Goal: Task Accomplishment & Management: Complete application form

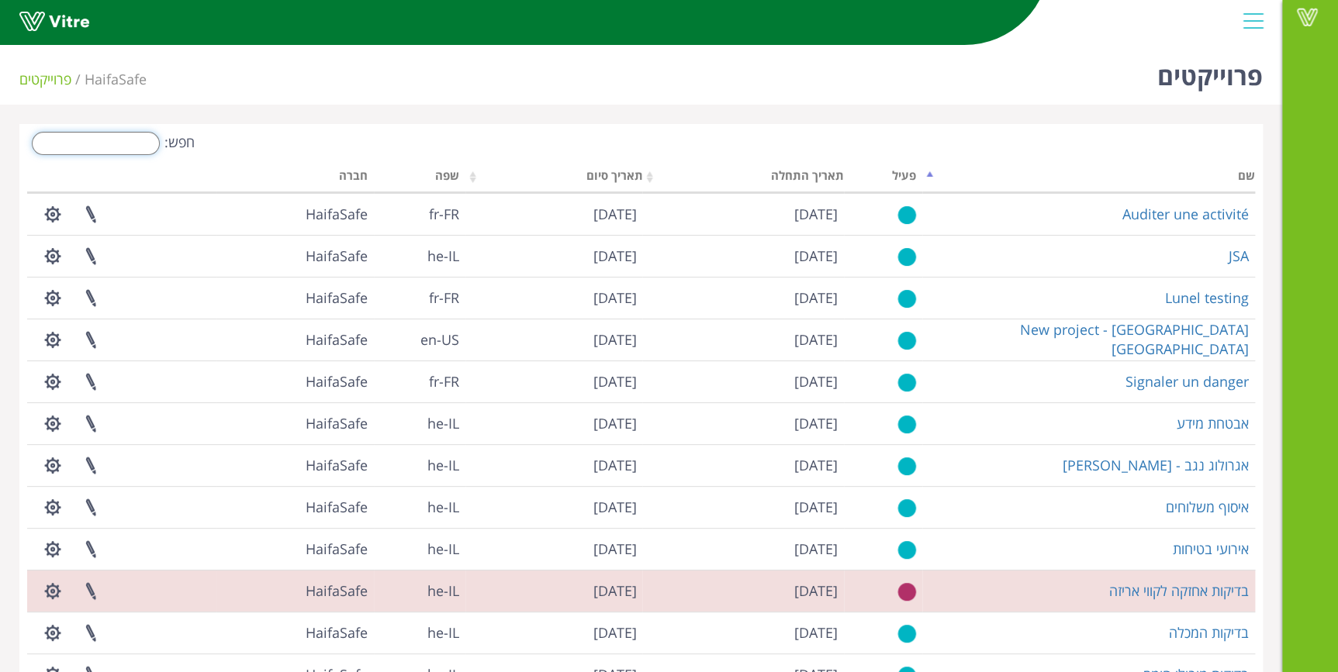
click at [140, 146] on input "חפש:" at bounding box center [96, 143] width 128 height 23
type input "p"
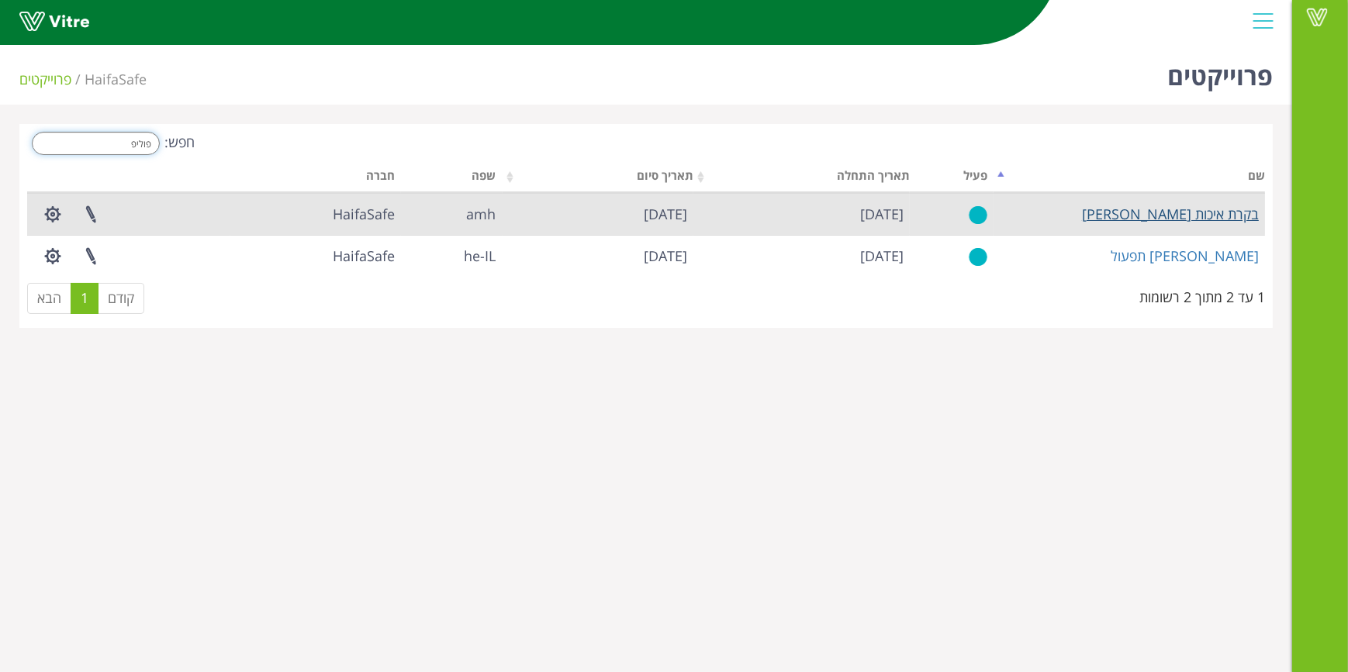
type input "פוליפ"
click at [1184, 217] on link "בקרת איכות [PERSON_NAME]" at bounding box center [1170, 214] width 177 height 19
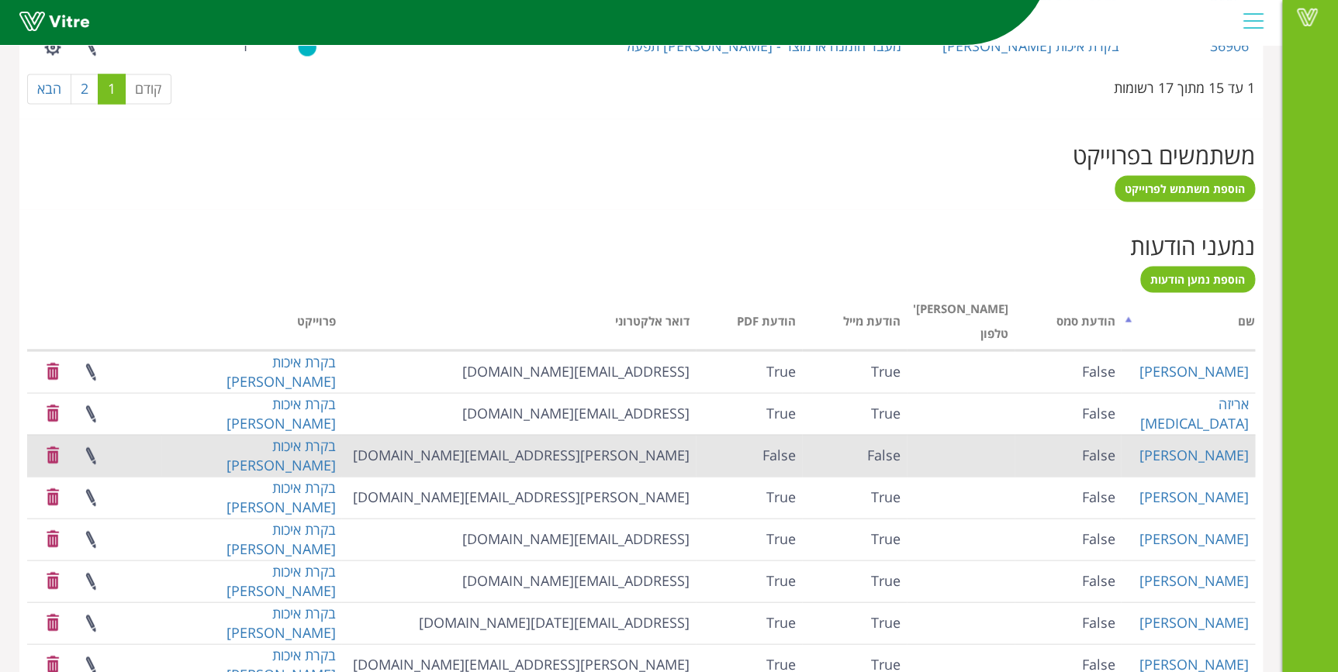
scroll to position [1442, 0]
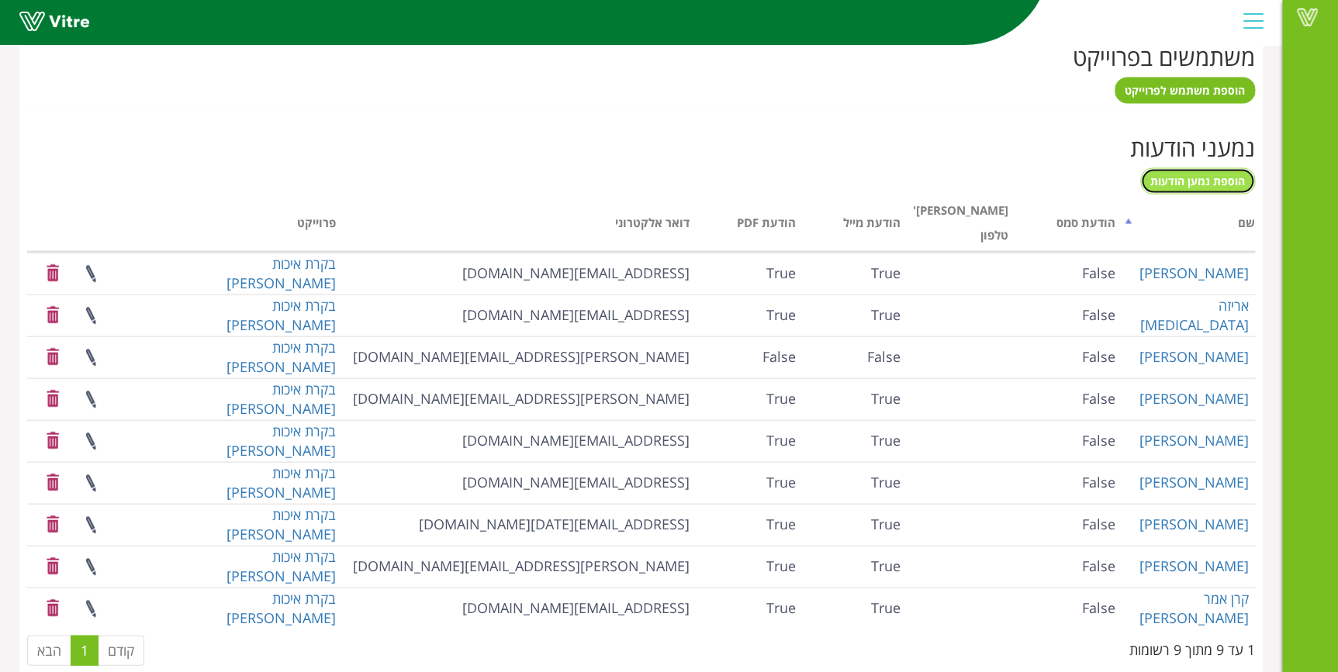
click at [1226, 183] on span "הוספת נמען הודעות" at bounding box center [1197, 180] width 95 height 15
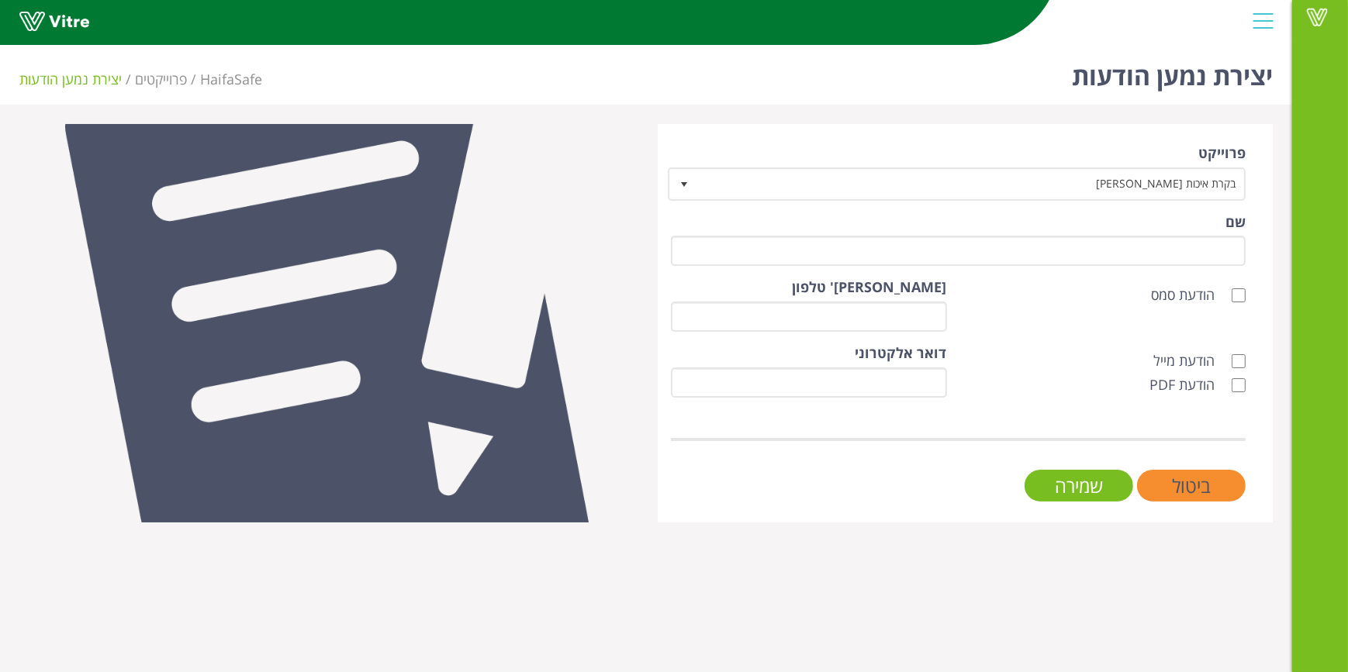
click at [1152, 271] on form "פרוייקט בקרת איכות פוליפיד 5817 שם הודעת סמס מס' טלפון הודעת מייל הודעת PDF דוא…" at bounding box center [958, 322] width 575 height 358
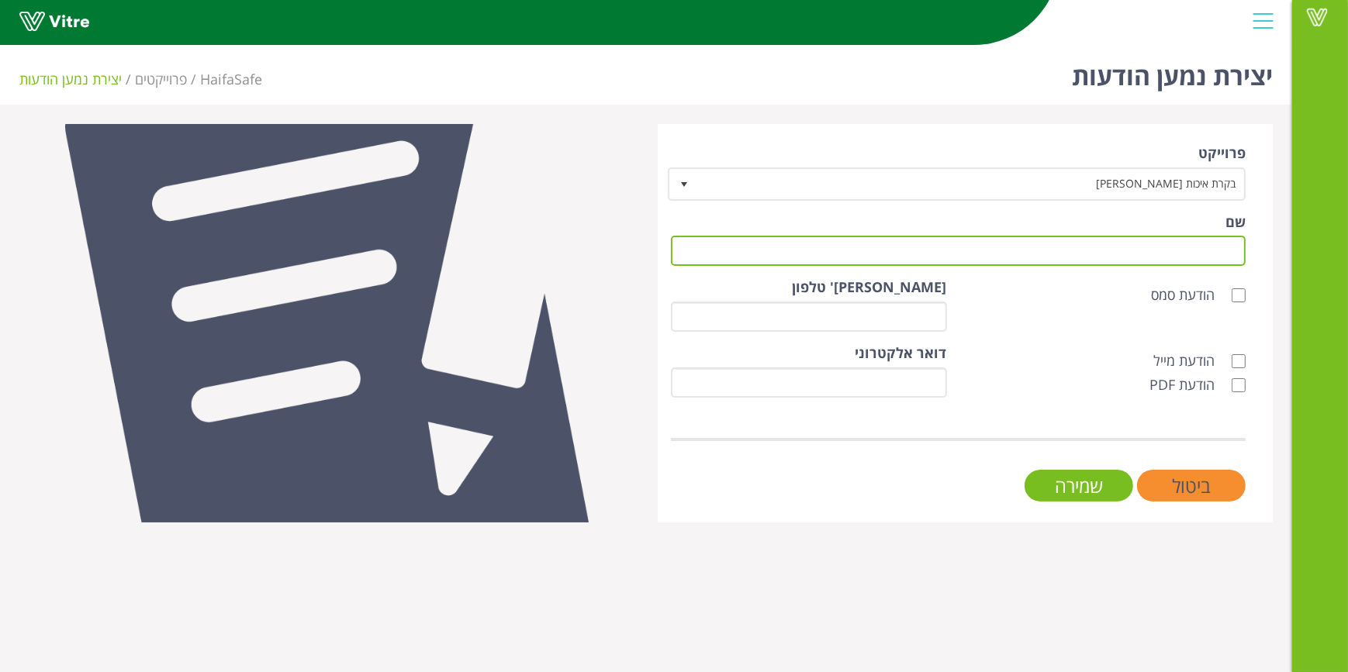
click at [1159, 256] on input "שם" at bounding box center [958, 251] width 575 height 30
type input "ספיר דנון"
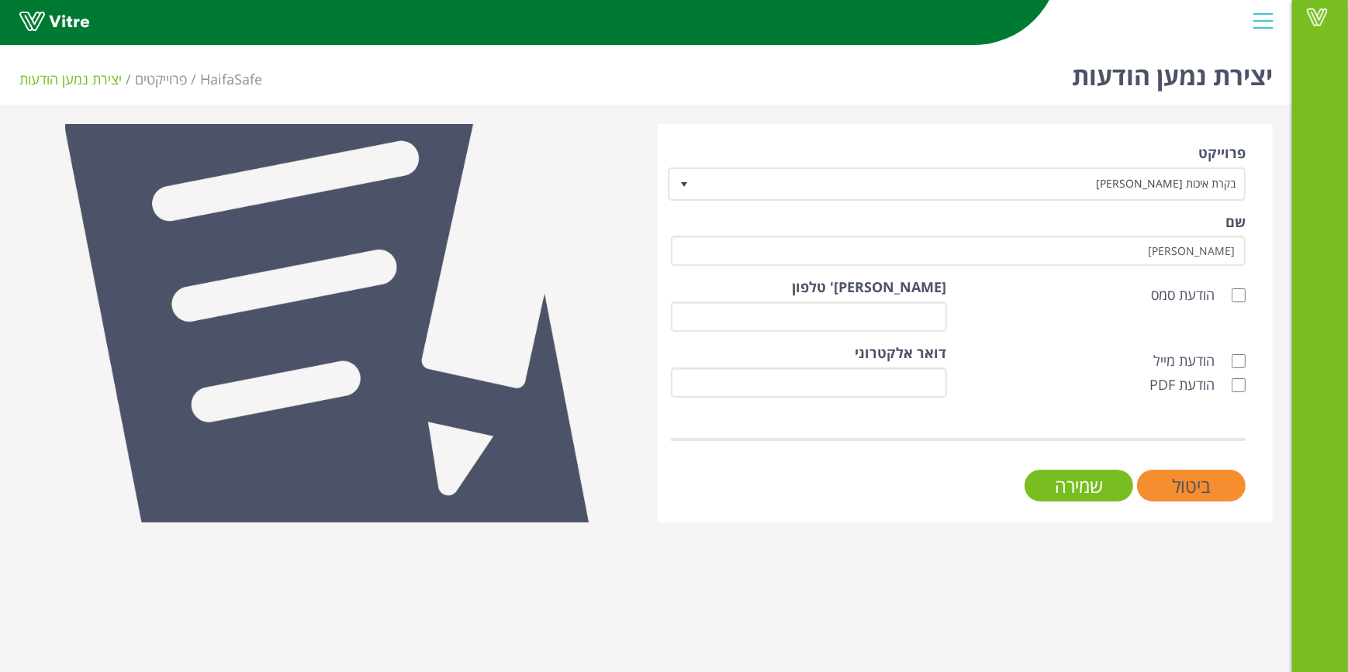
click at [1191, 358] on label "הודעת מייל" at bounding box center [1191, 361] width 77 height 20
click at [1232, 358] on input "הודעת מייל" at bounding box center [1239, 361] width 14 height 14
checkbox input "true"
click at [1197, 388] on label "הודעת PDF" at bounding box center [1189, 385] width 81 height 20
click at [1232, 388] on input "הודעת PDF" at bounding box center [1239, 385] width 14 height 14
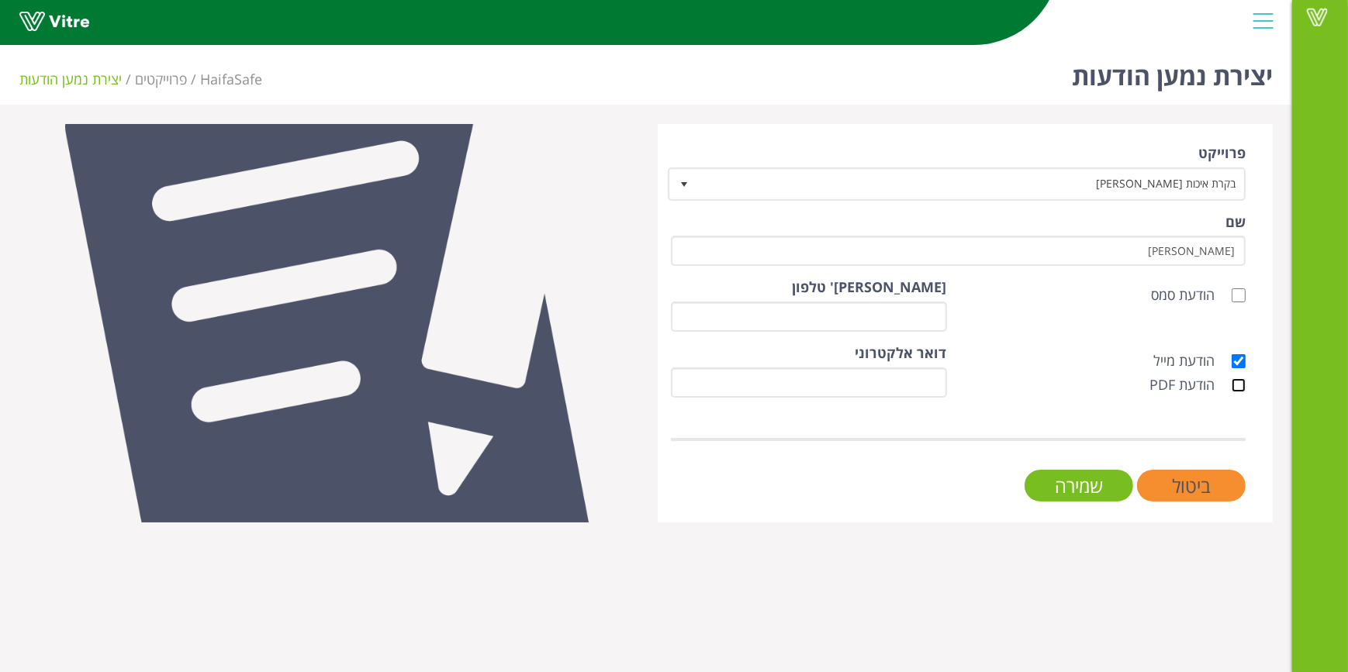
checkbox input "true"
click at [861, 396] on input "דואר אלקטרוני" at bounding box center [809, 383] width 276 height 30
click at [874, 390] on input "ד" at bounding box center [809, 383] width 276 height 30
type input "s"
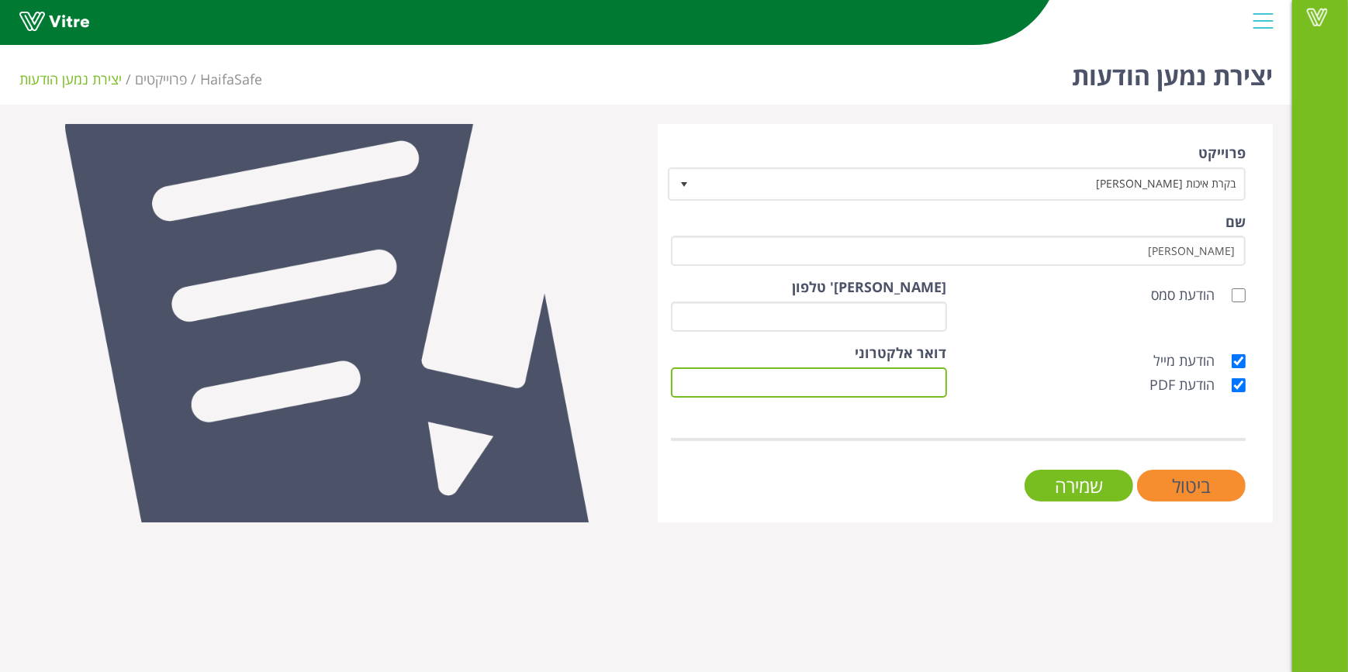
paste input "[EMAIL_ADDRESS][DOMAIN_NAME]"
type input "sapir.danon@haifa-group.com"
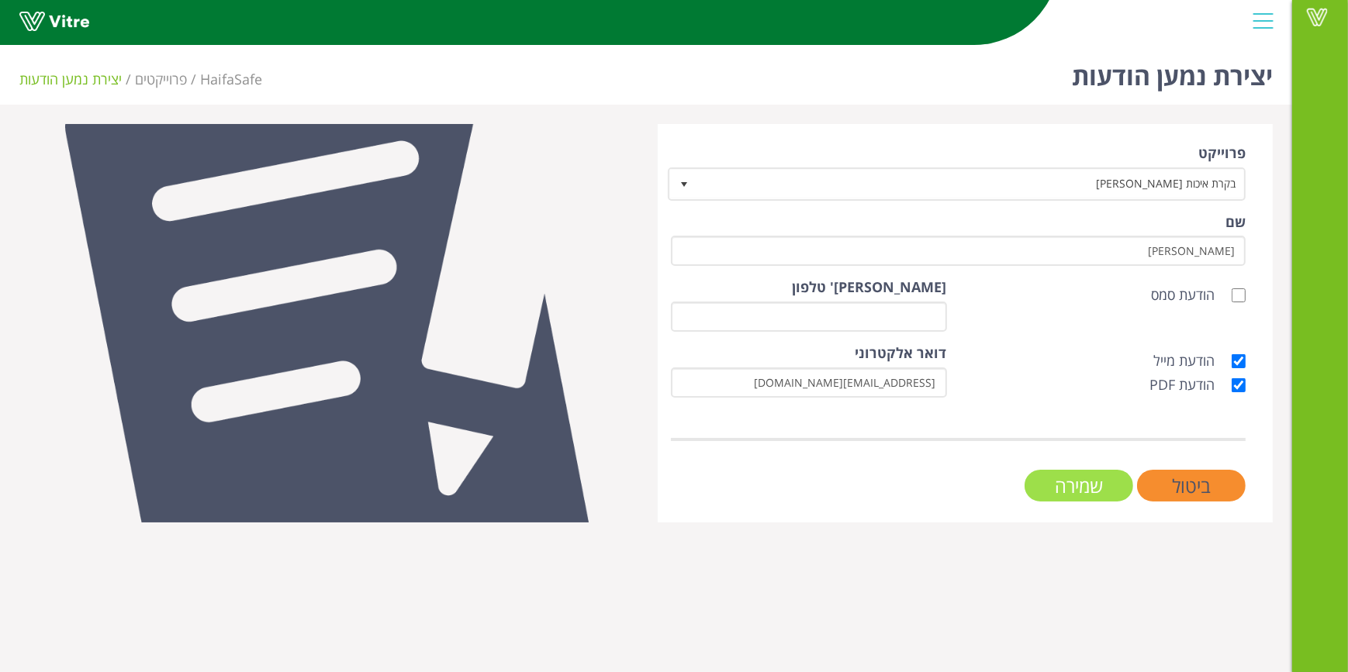
click at [1084, 492] on input "שמירה" at bounding box center [1078, 486] width 109 height 32
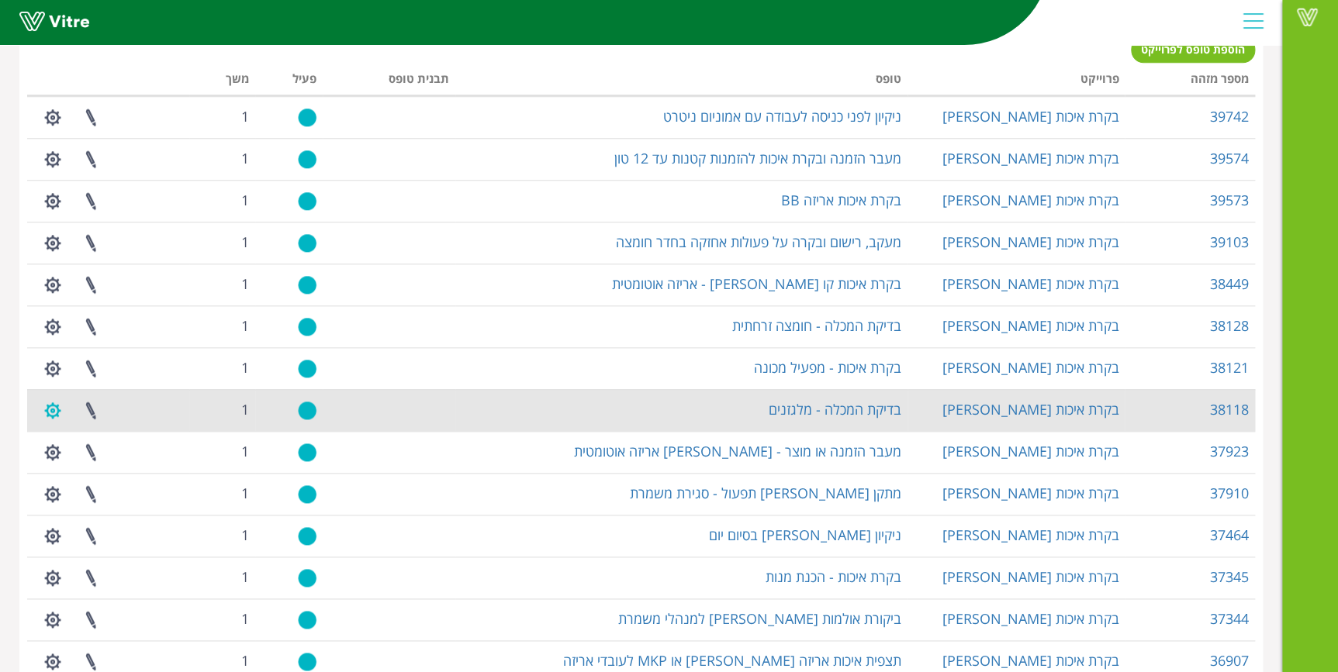
scroll to position [357, 0]
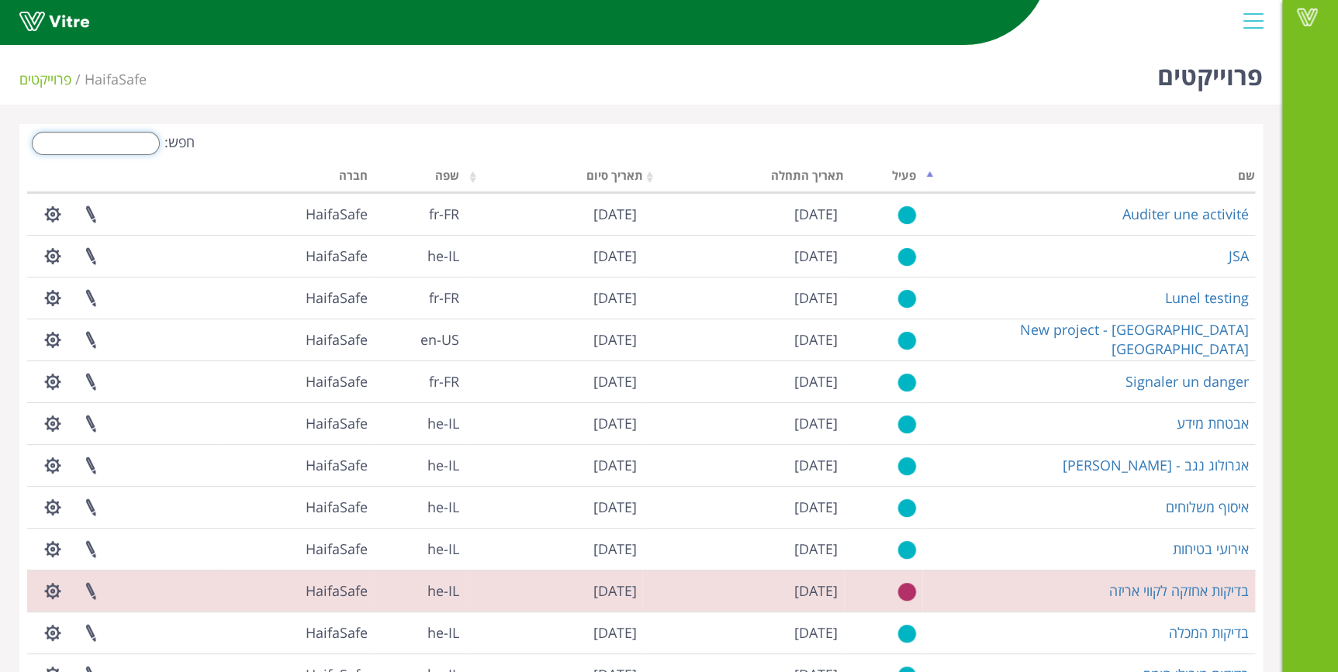
click at [125, 149] on input "חפש:" at bounding box center [96, 143] width 128 height 23
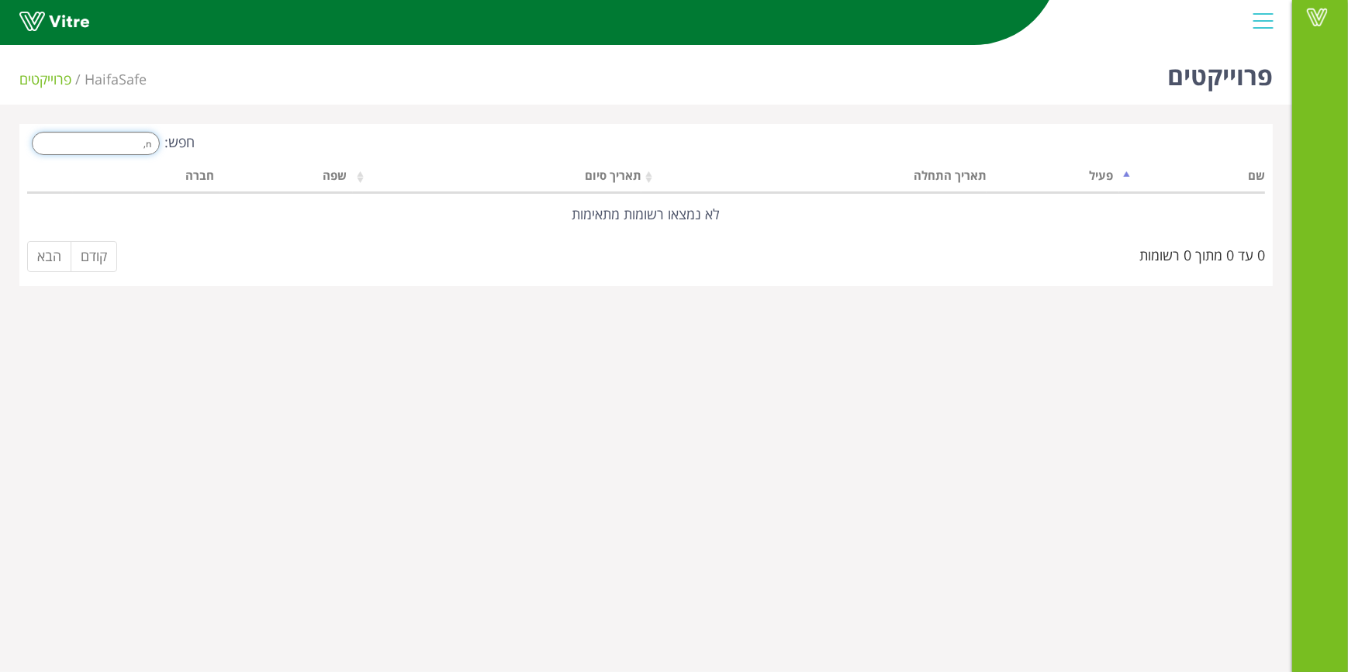
type input "n"
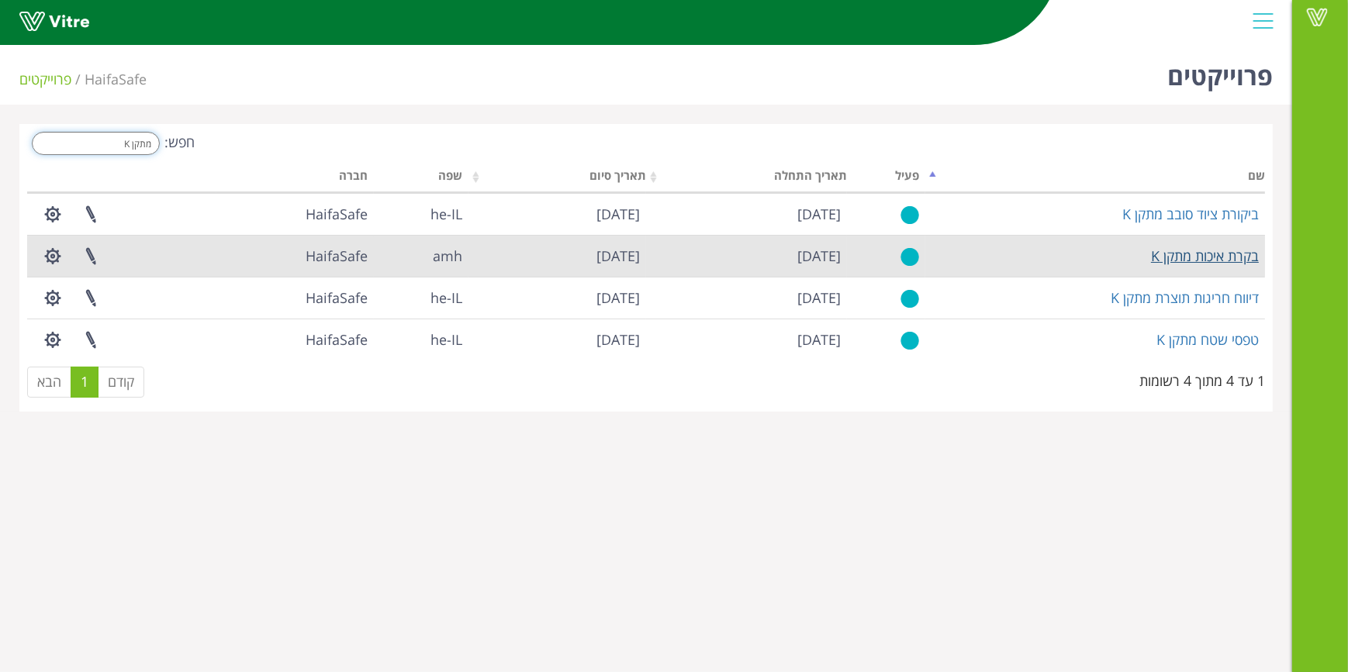
type input "מתקן K"
click at [1176, 256] on link "בקרת איכות מתקן K" at bounding box center [1205, 256] width 108 height 19
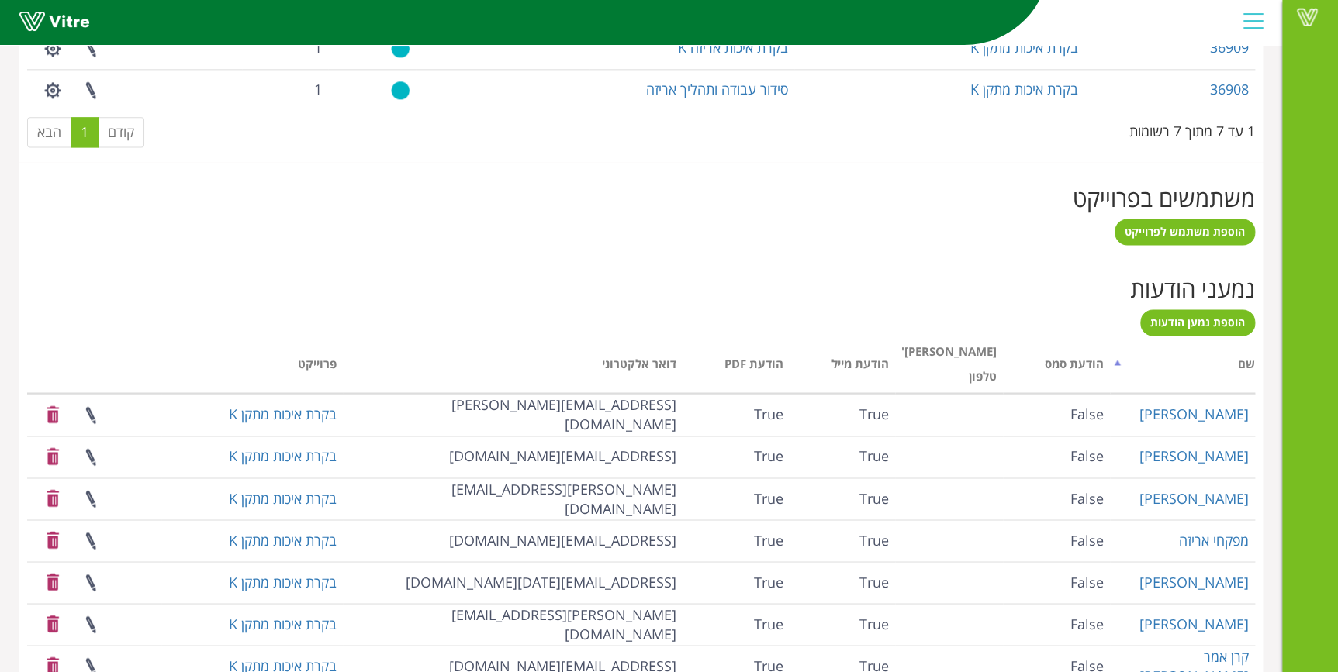
scroll to position [1066, 0]
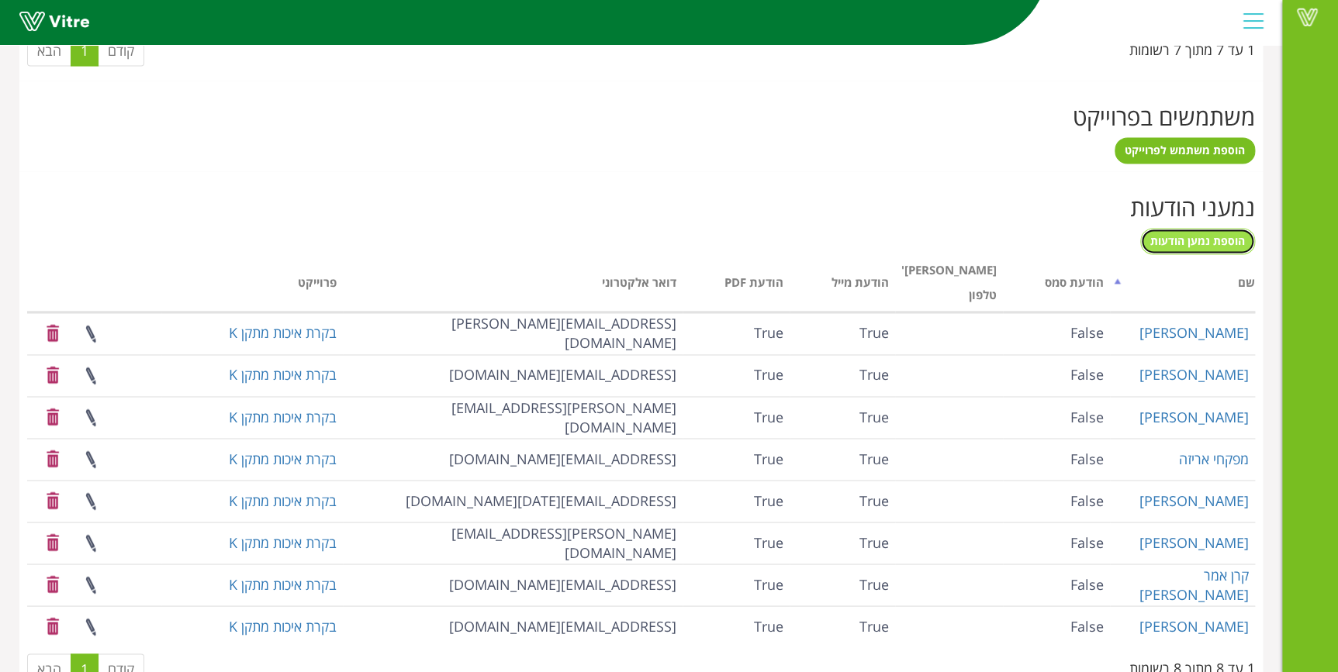
click at [1188, 231] on link "הוספת נמען הודעות" at bounding box center [1197, 241] width 115 height 26
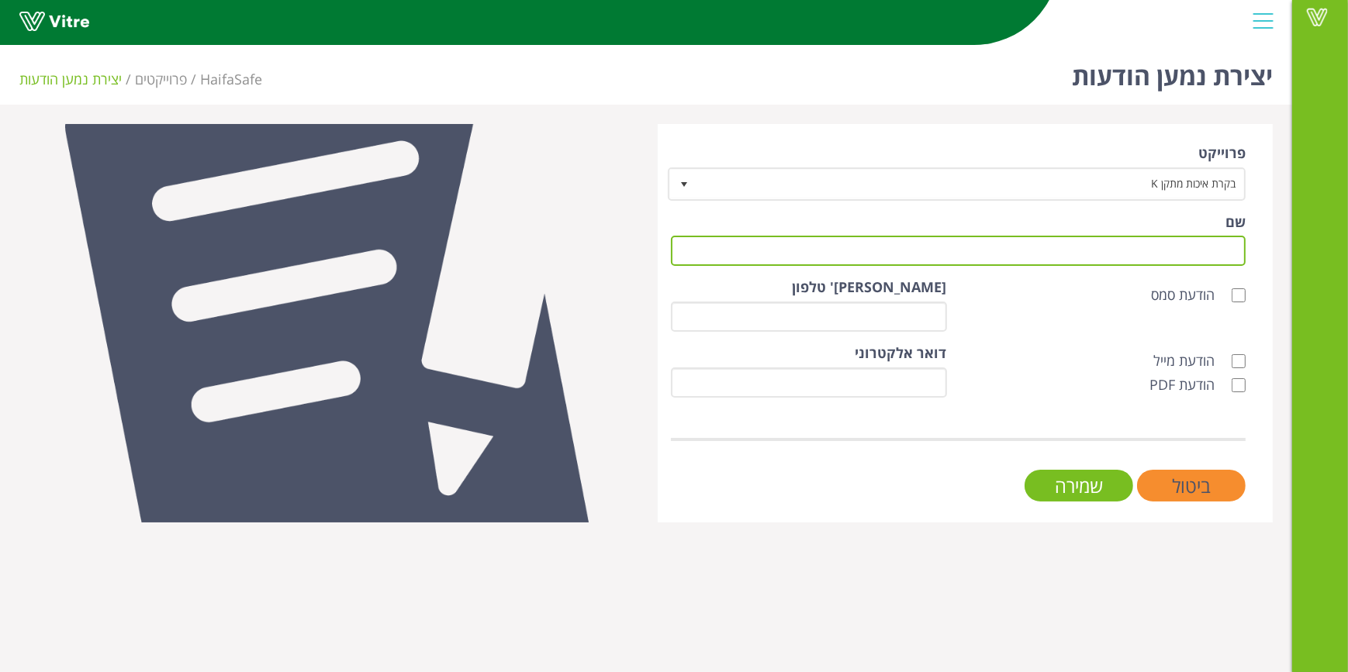
click at [1163, 264] on input "שם" at bounding box center [958, 251] width 575 height 30
click at [1163, 264] on input "X" at bounding box center [958, 251] width 575 height 30
click at [1163, 263] on input "XPHR" at bounding box center [958, 251] width 575 height 30
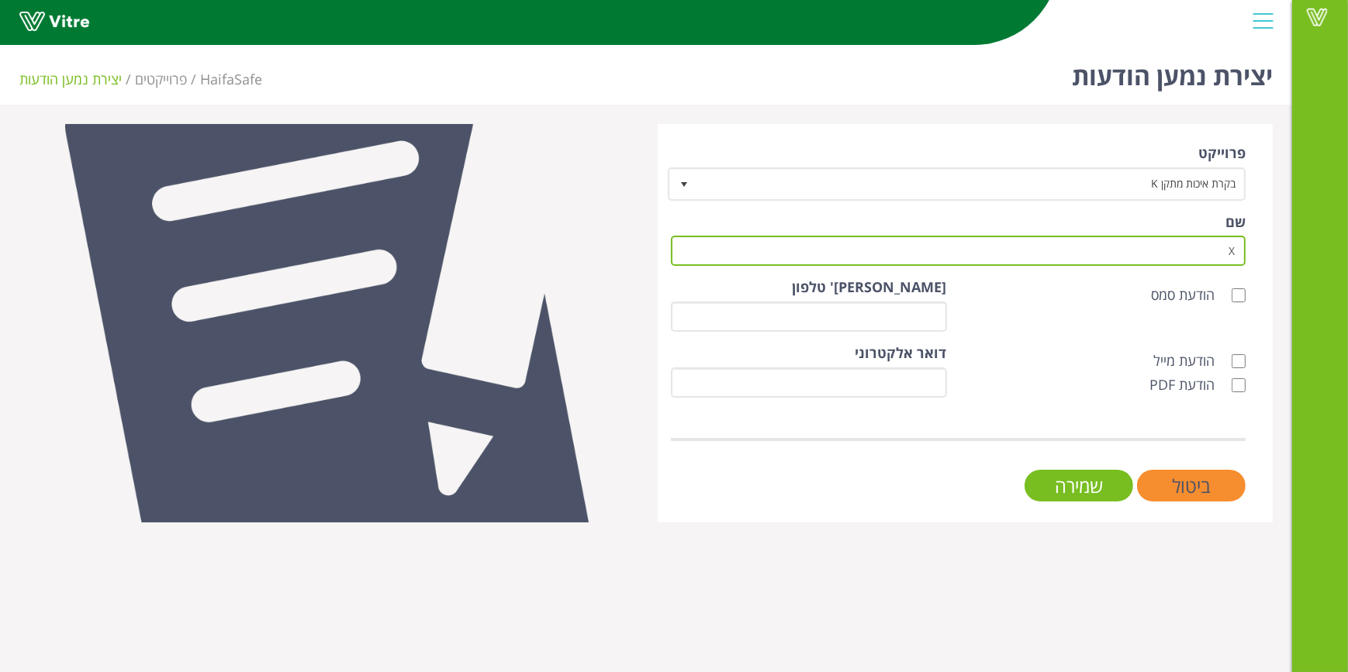
click at [1163, 263] on input "X" at bounding box center [958, 251] width 575 height 30
click at [1163, 263] on input "Xx" at bounding box center [958, 251] width 575 height 30
click at [1163, 263] on input "xx" at bounding box center [958, 251] width 575 height 30
type input "ספיר דנון"
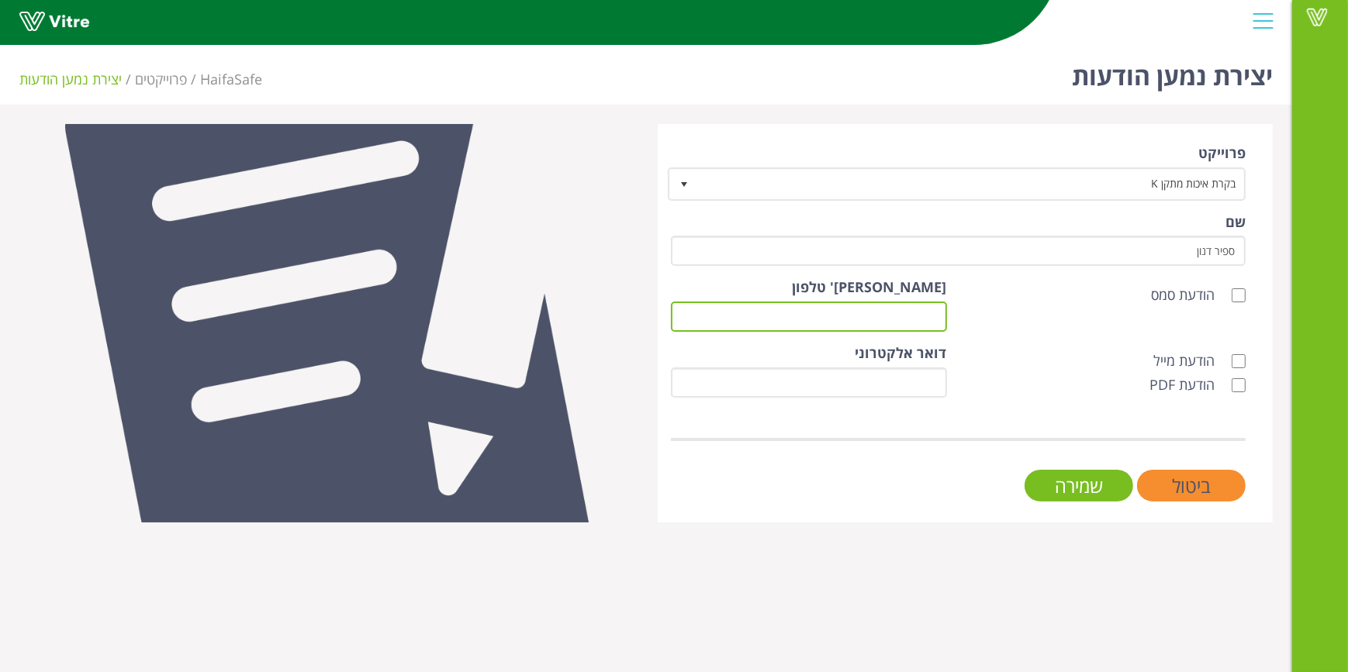
type input "sapir.danon@haifa-group.com"
click at [1240, 369] on label "הודעת מייל" at bounding box center [1199, 361] width 92 height 20
click at [1240, 368] on input "הודעת מייל" at bounding box center [1239, 361] width 14 height 14
checkbox input "true"
click at [1238, 379] on input "הודעת PDF" at bounding box center [1239, 385] width 14 height 14
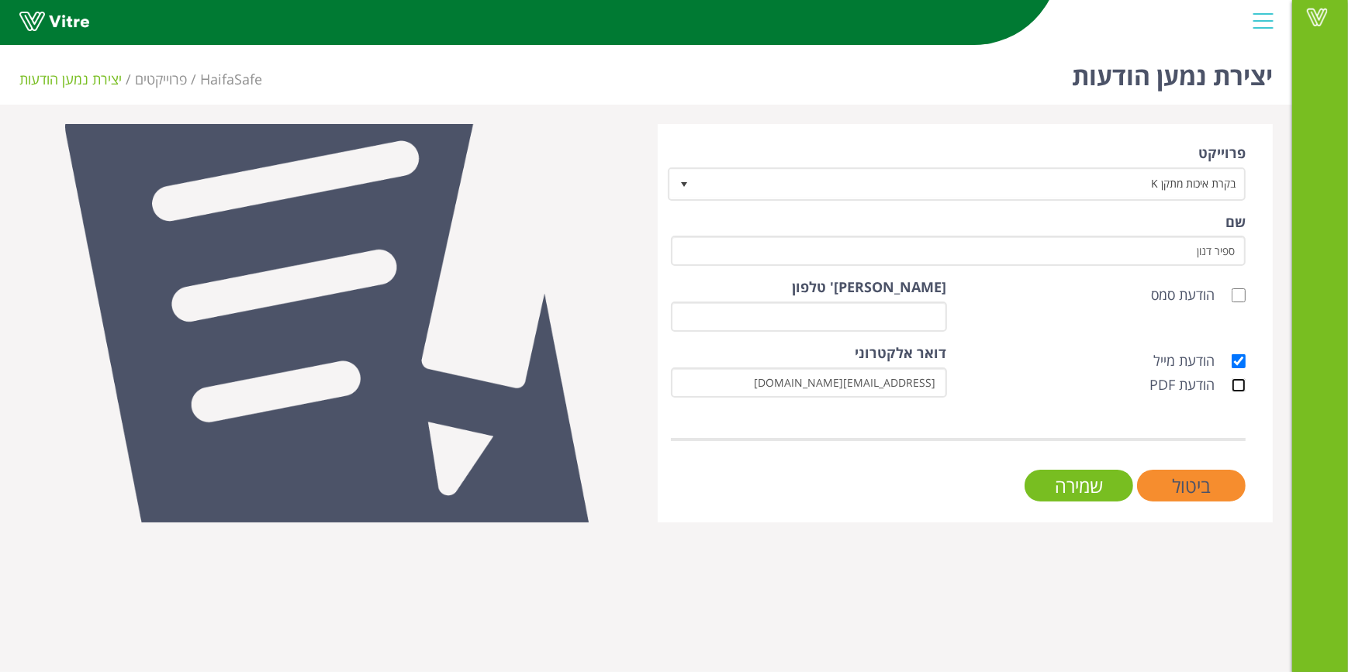
checkbox input "true"
click at [1083, 491] on input "שמירה" at bounding box center [1078, 486] width 109 height 32
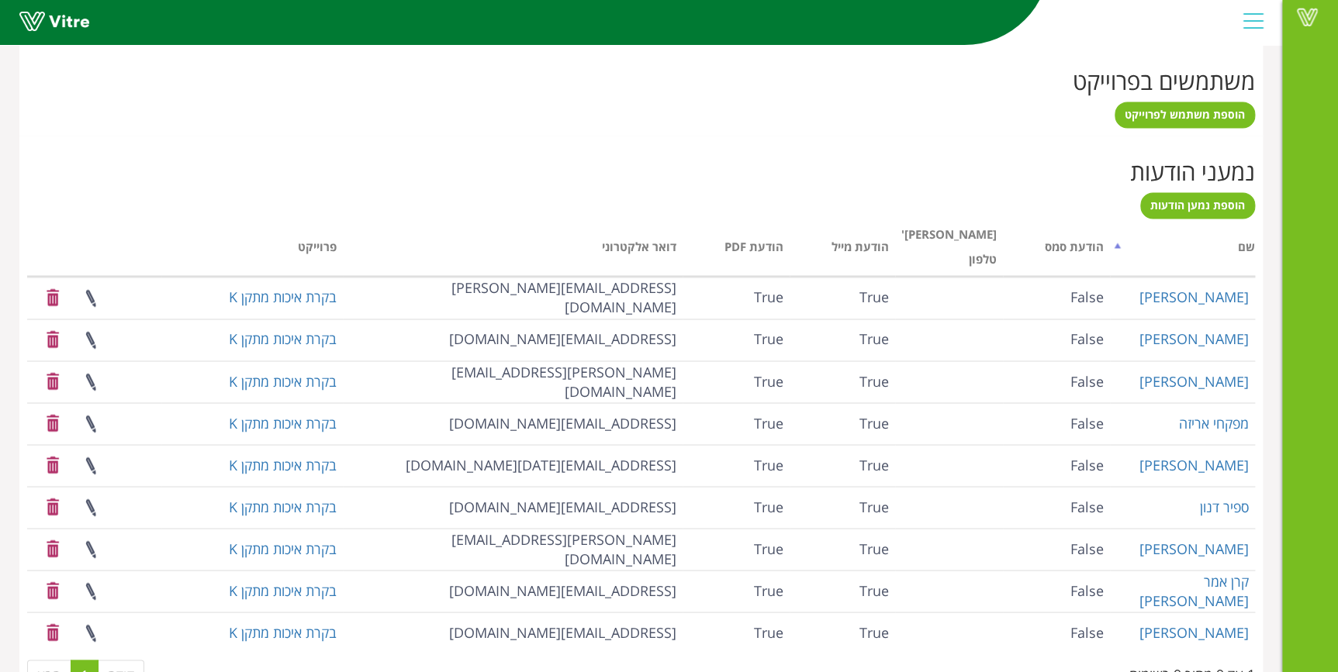
scroll to position [1108, 0]
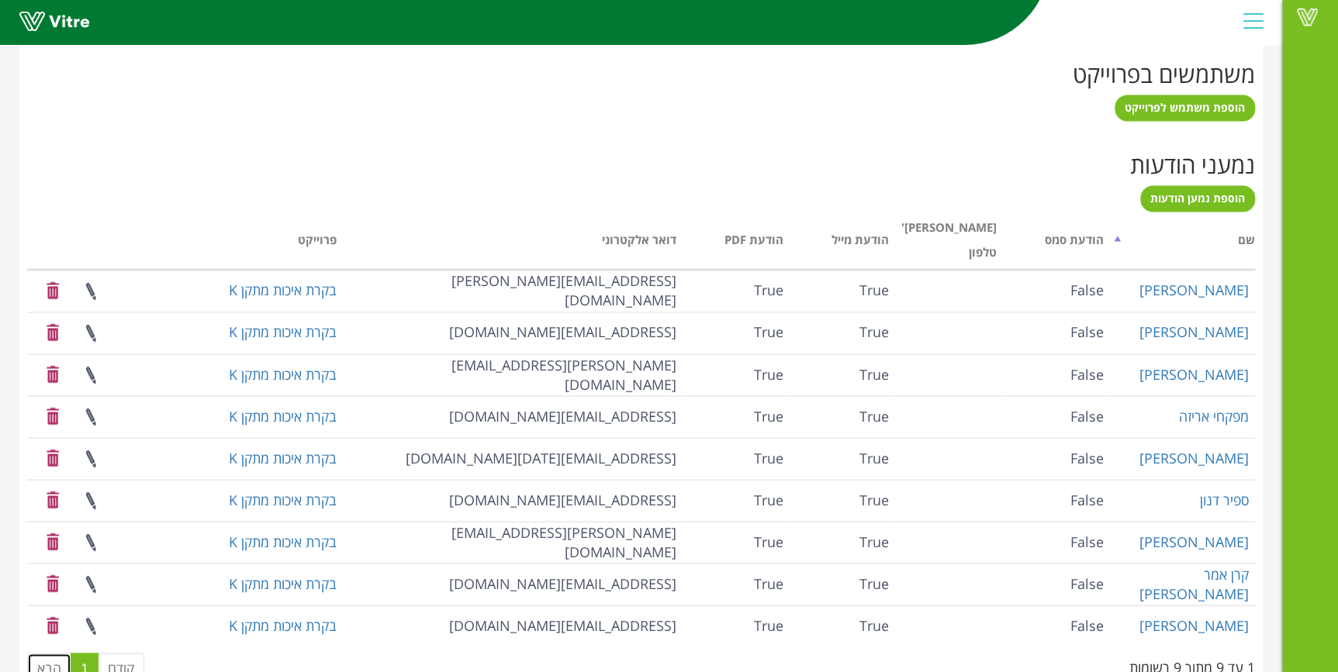
click at [39, 653] on link "הבא" at bounding box center [49, 668] width 44 height 31
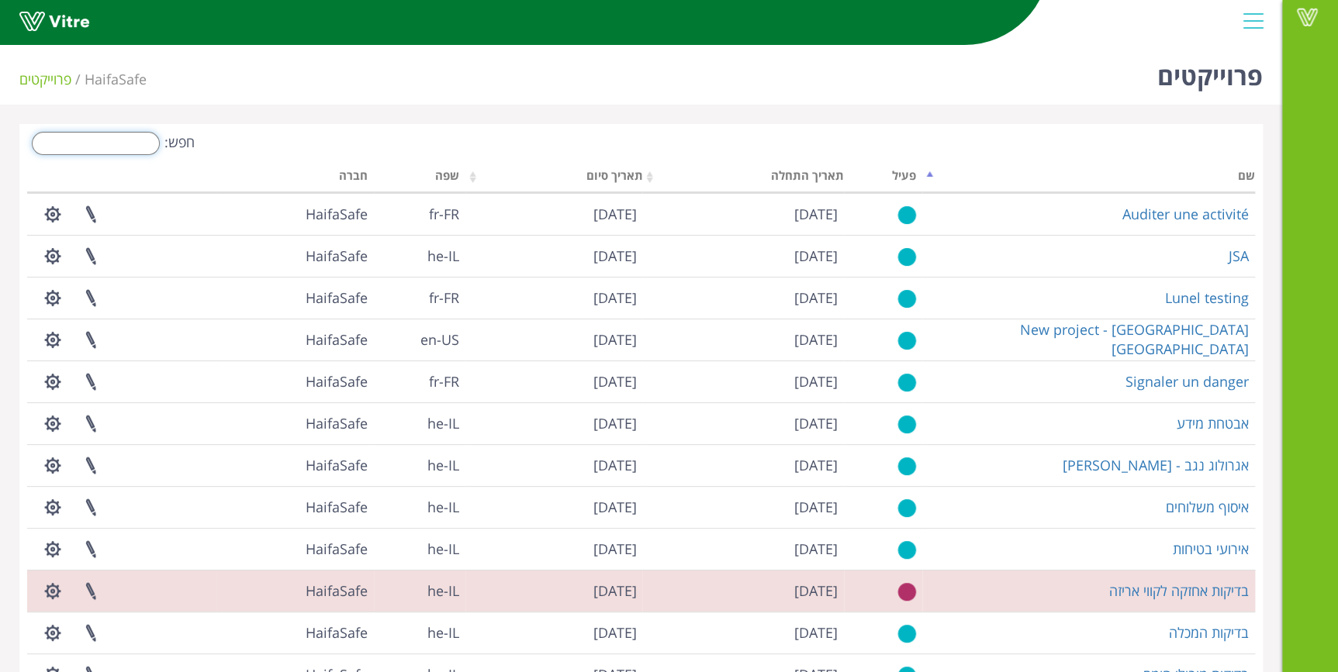
click at [79, 141] on input "חפש:" at bounding box center [96, 143] width 128 height 23
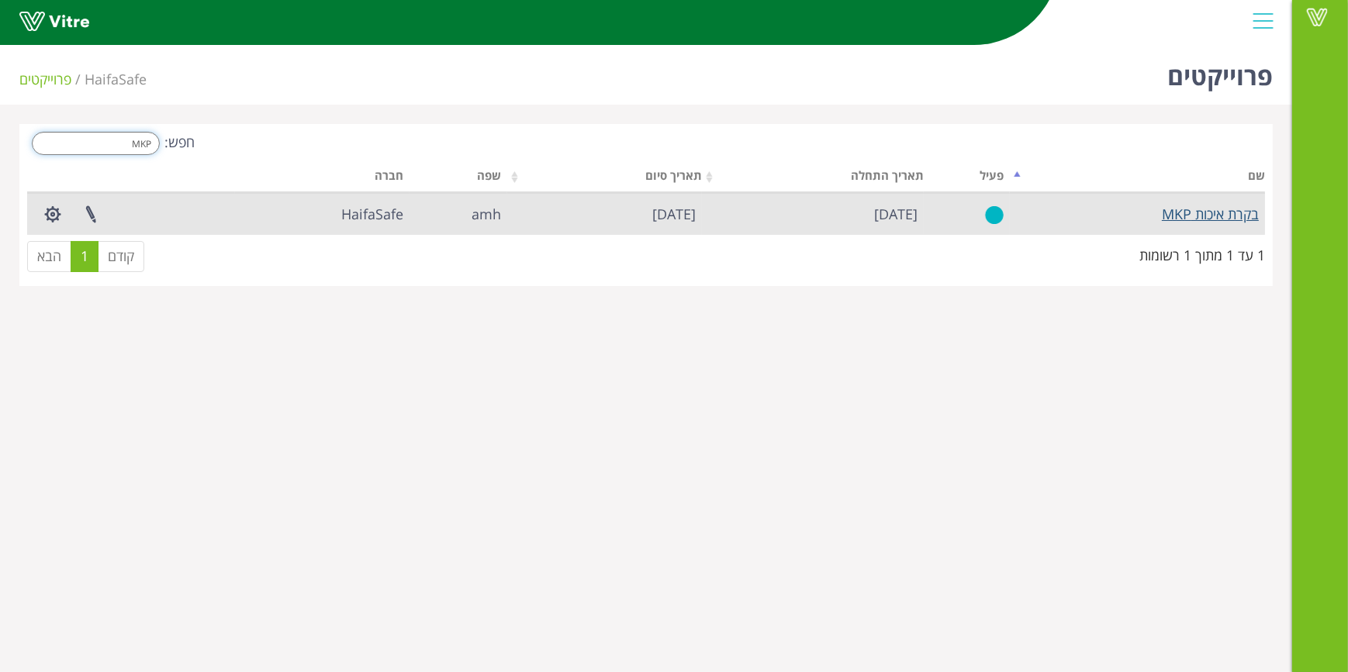
type input "MKP"
click at [1163, 219] on link "בקרת איכות MKP" at bounding box center [1210, 214] width 97 height 19
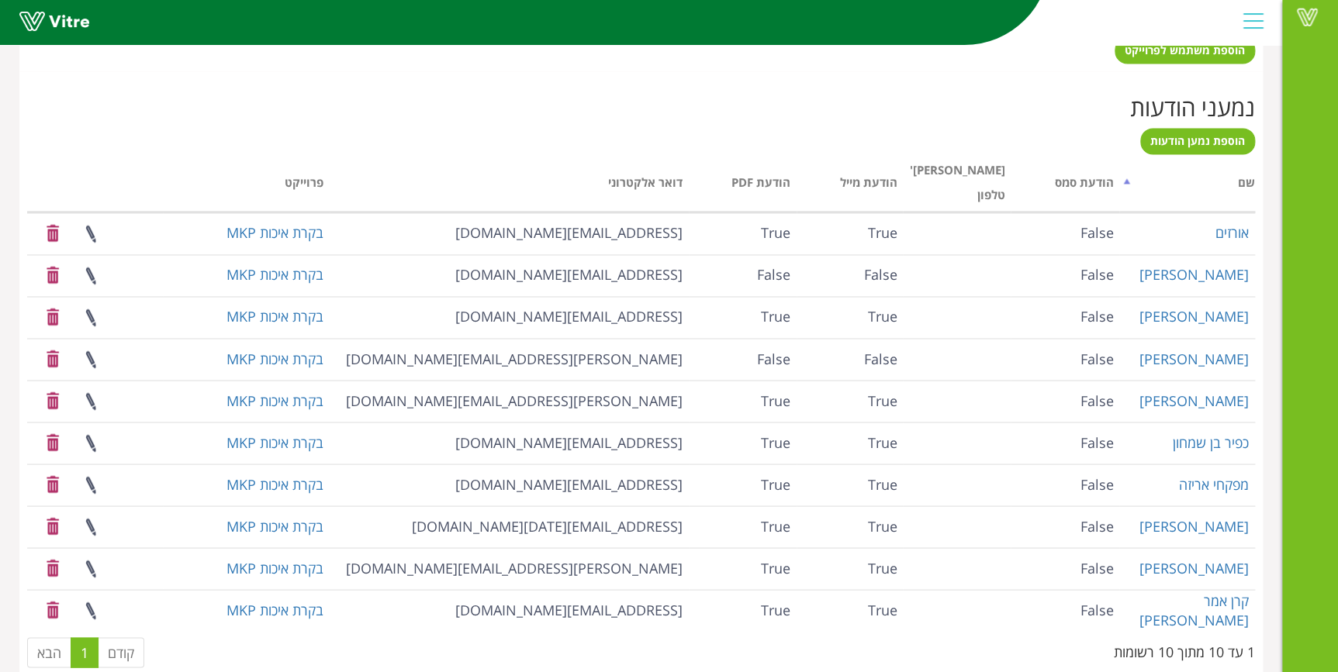
scroll to position [1149, 0]
click at [1207, 140] on span "הוספת נמען הודעות" at bounding box center [1197, 138] width 95 height 15
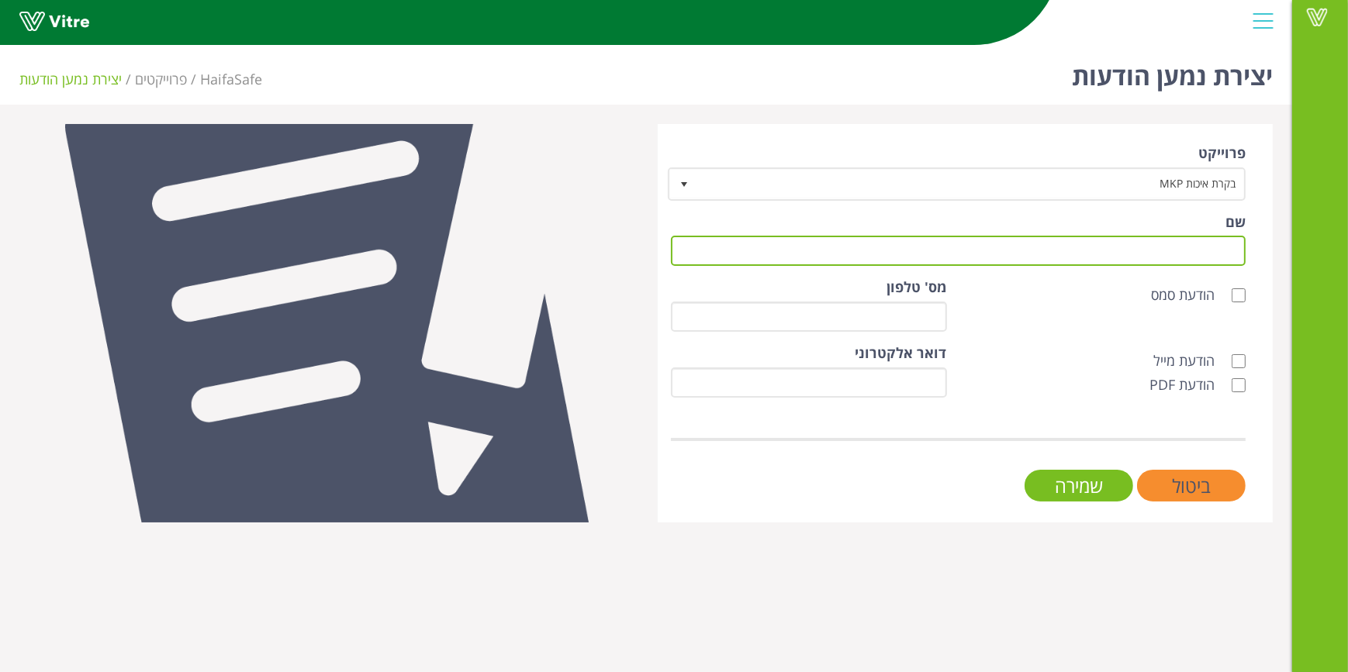
click at [1129, 255] on input "שם" at bounding box center [958, 251] width 575 height 30
click at [1129, 255] on input "X" at bounding box center [958, 251] width 575 height 30
click at [1129, 255] on input "XPHR" at bounding box center [958, 251] width 575 height 30
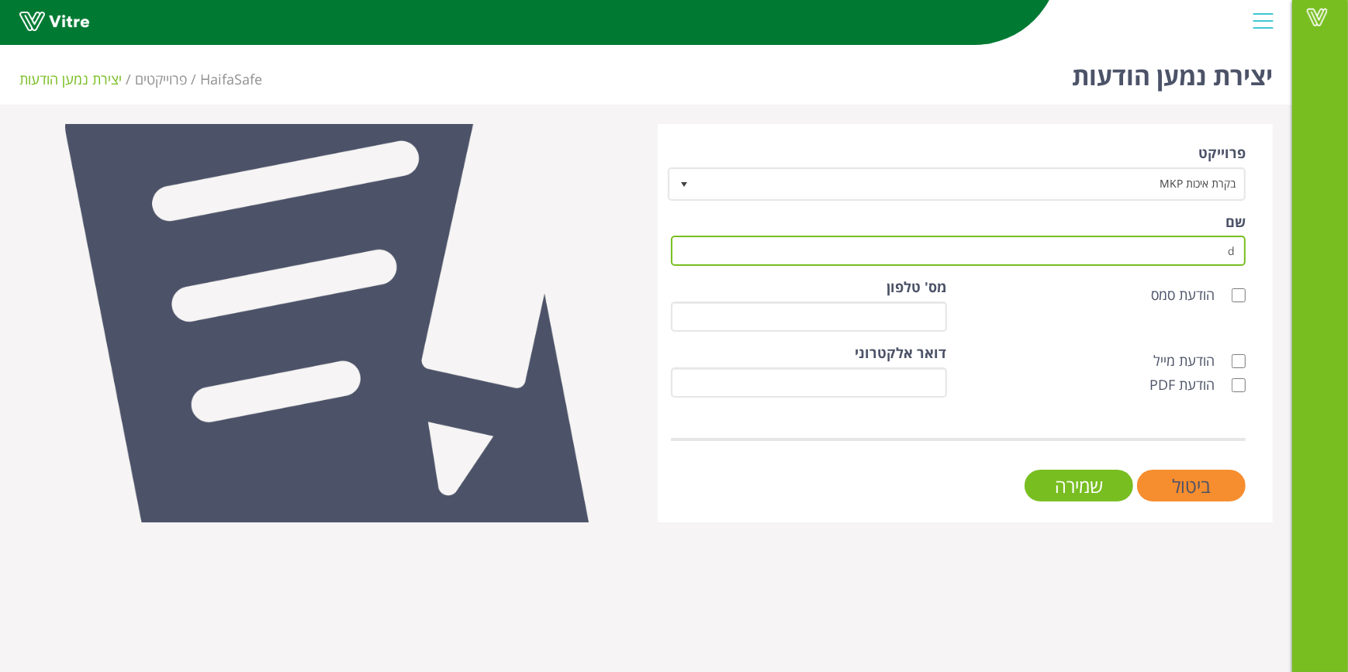
click at [1129, 255] on input "d" at bounding box center [958, 251] width 575 height 30
type input "ספיר דנון"
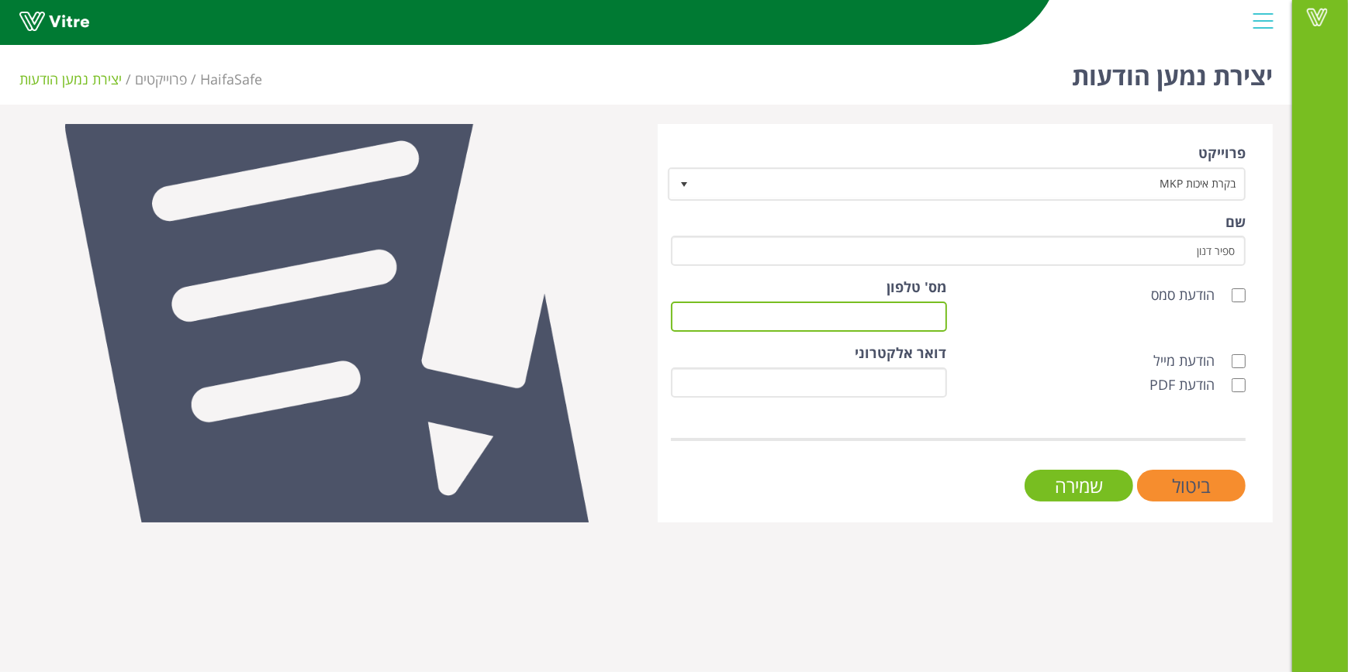
type input "[EMAIL_ADDRESS][DOMAIN_NAME]"
click at [1211, 371] on div "הודעת מייל הודעת PDF" at bounding box center [1108, 373] width 299 height 59
click at [1221, 364] on label "הודעת מייל" at bounding box center [1191, 361] width 77 height 20
click at [1232, 364] on input "הודעת מייל" at bounding box center [1239, 361] width 14 height 14
checkbox input "true"
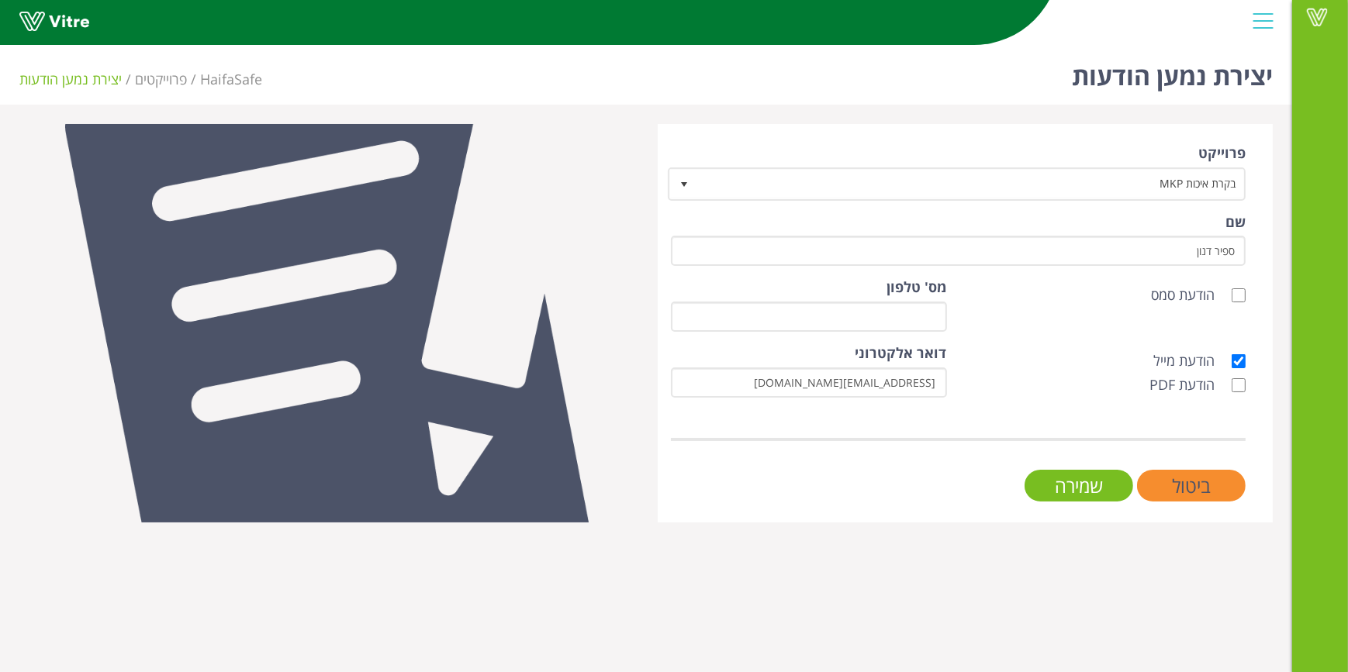
click at [1219, 382] on label "הודעת PDF" at bounding box center [1189, 385] width 81 height 20
click at [1232, 382] on input "הודעת PDF" at bounding box center [1239, 385] width 14 height 14
checkbox input "true"
click at [1081, 489] on input "שמירה" at bounding box center [1078, 486] width 109 height 32
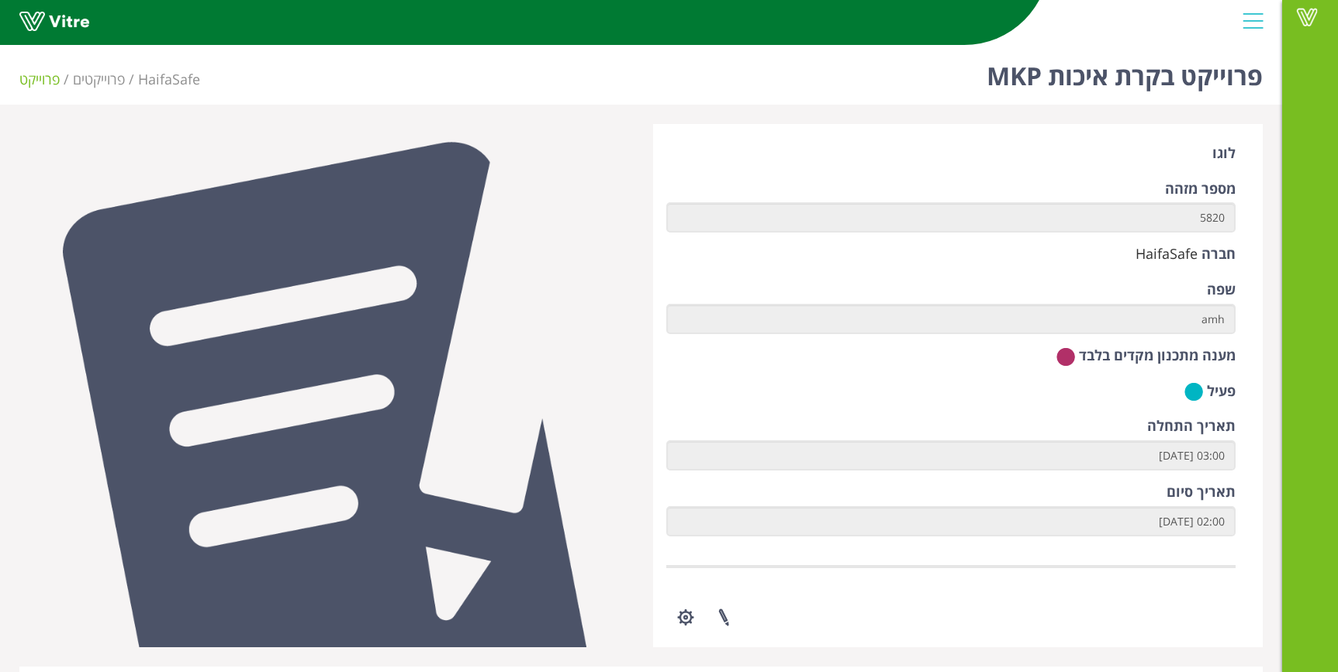
scroll to position [372, 0]
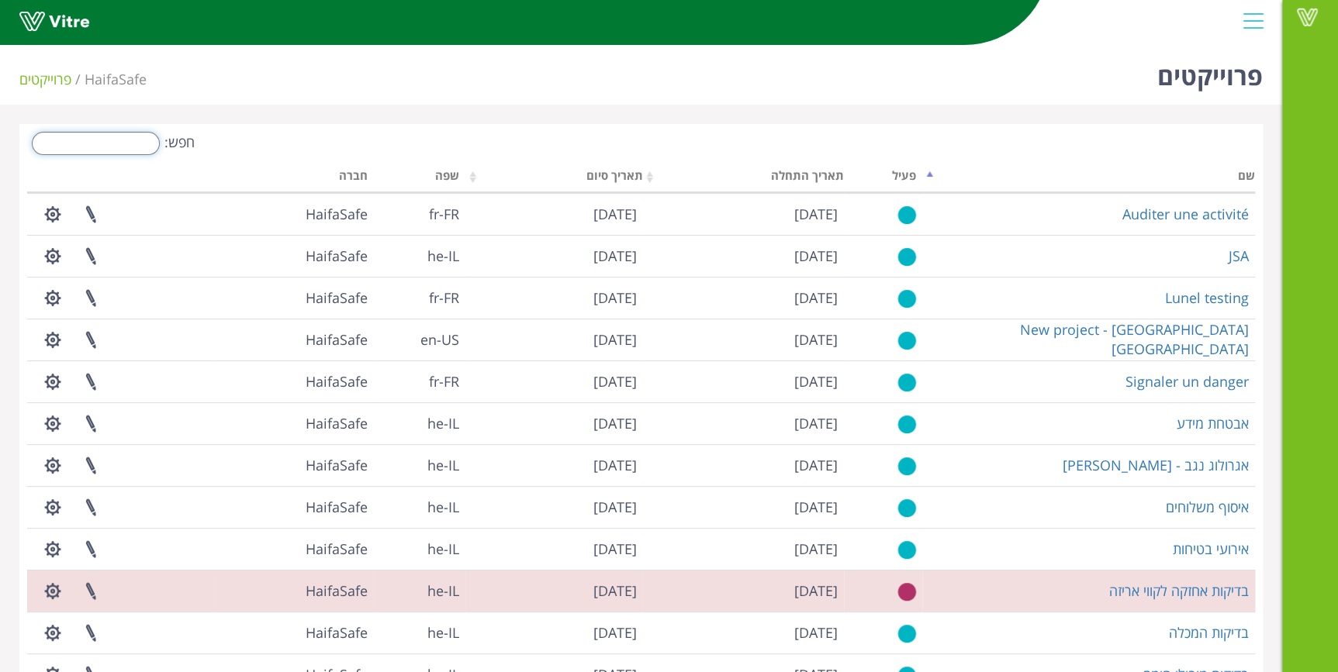
click at [88, 136] on input "חפש:" at bounding box center [96, 143] width 128 height 23
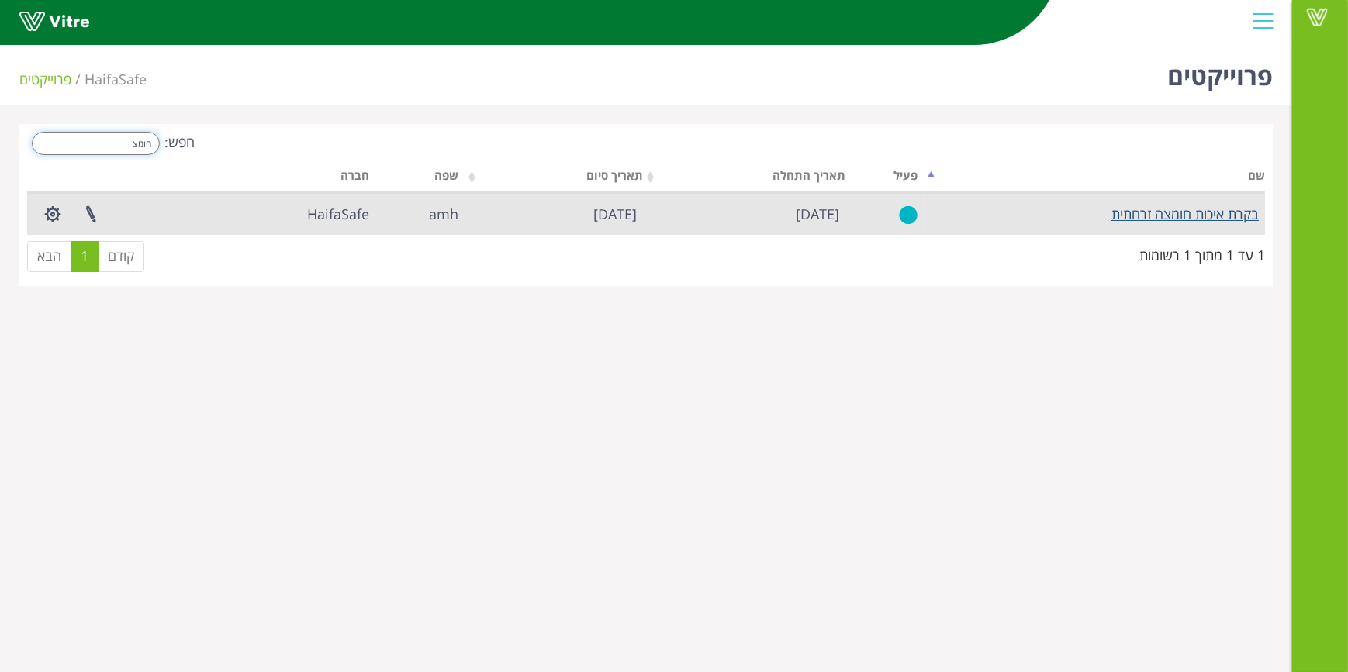
type input "חומצ"
click at [1179, 214] on link "בקרת איכות חומצה זרחתית" at bounding box center [1184, 214] width 147 height 19
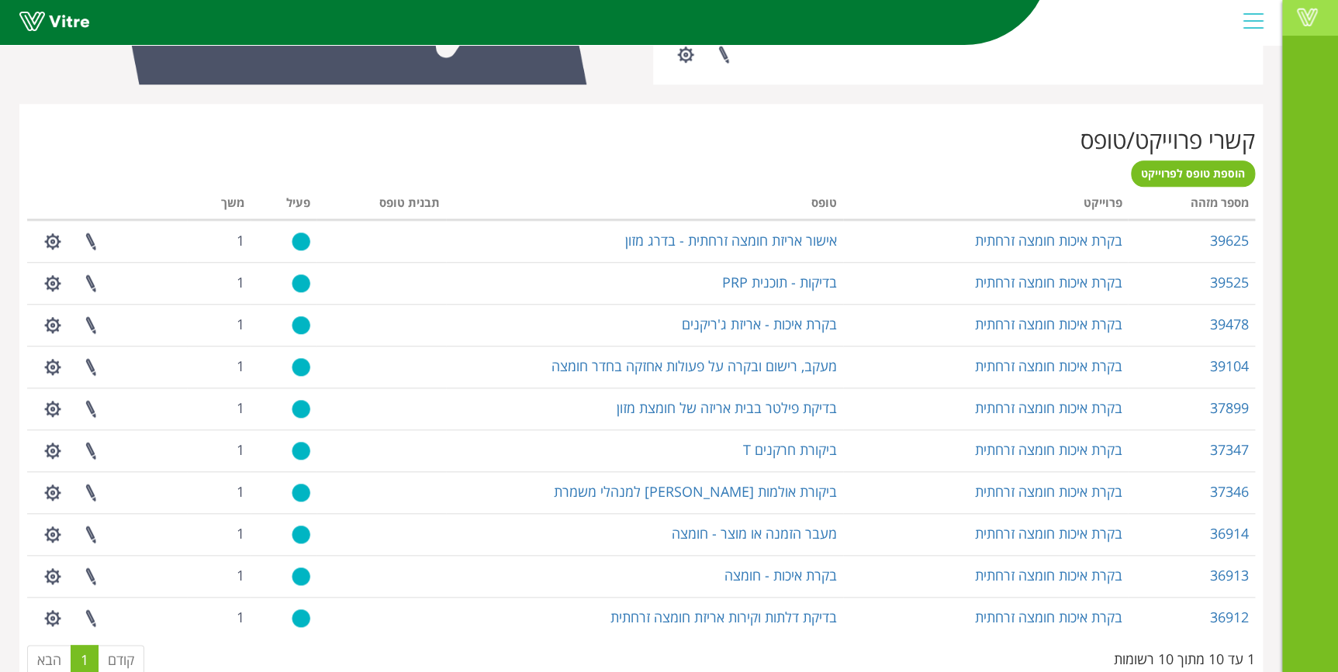
scroll to position [558, 0]
